Goal: Browse casually

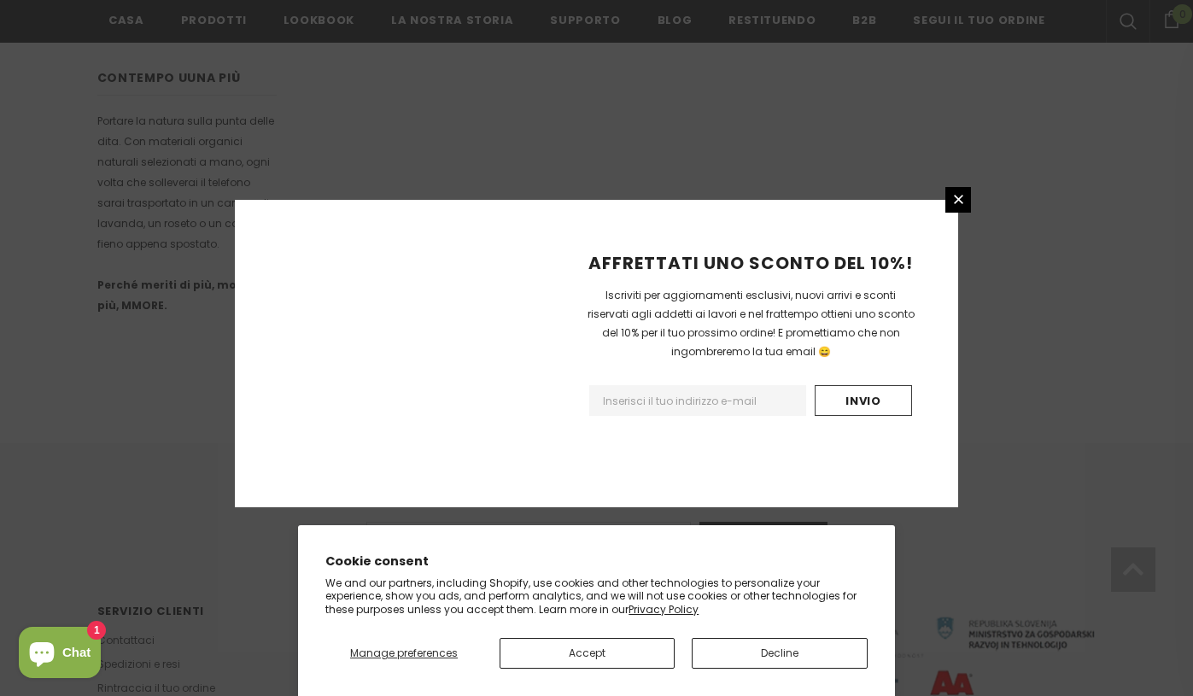
scroll to position [1055, 0]
